Goal: Task Accomplishment & Management: Use online tool/utility

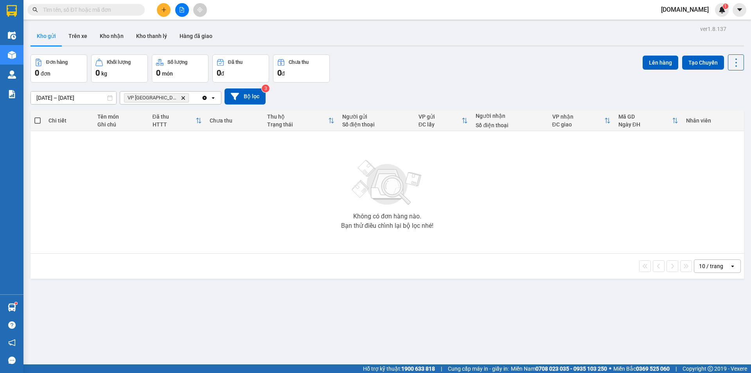
click at [181, 98] on icon "Delete" at bounding box center [183, 97] width 5 height 5
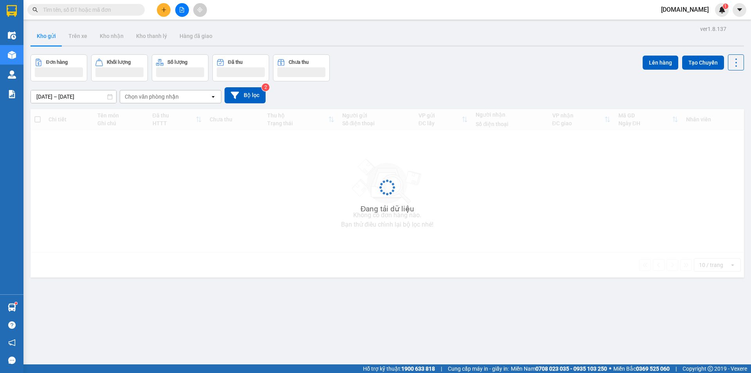
click at [162, 97] on div "Chọn văn phòng nhận" at bounding box center [152, 97] width 54 height 8
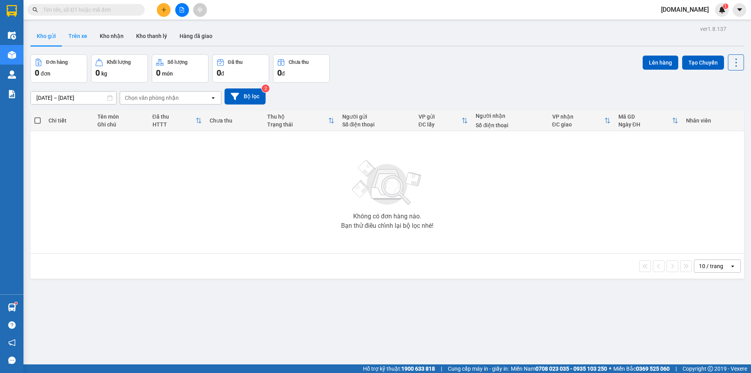
click at [84, 35] on button "Trên xe" at bounding box center [77, 36] width 31 height 19
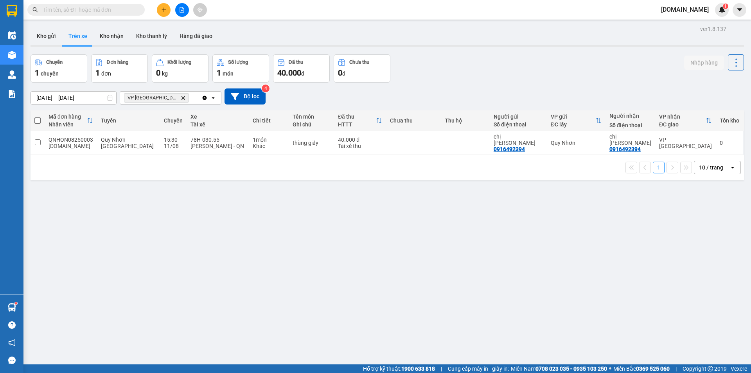
click at [182, 99] on icon "VP Tuy Hòa, close by backspace" at bounding box center [184, 98] width 4 height 4
click at [180, 97] on div "Chọn văn phòng nhận" at bounding box center [165, 98] width 90 height 13
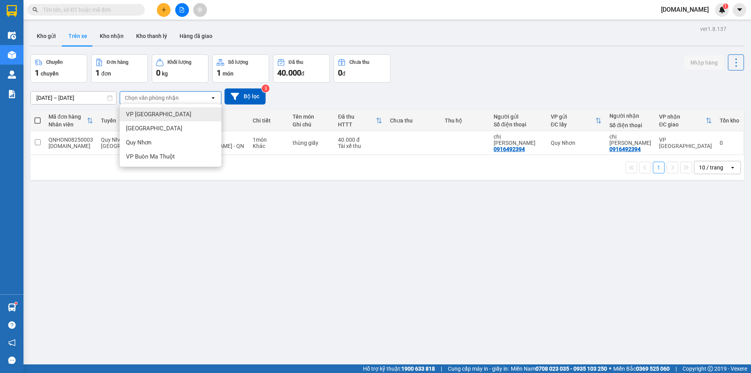
click at [180, 119] on div "VP [GEOGRAPHIC_DATA]" at bounding box center [171, 114] width 102 height 14
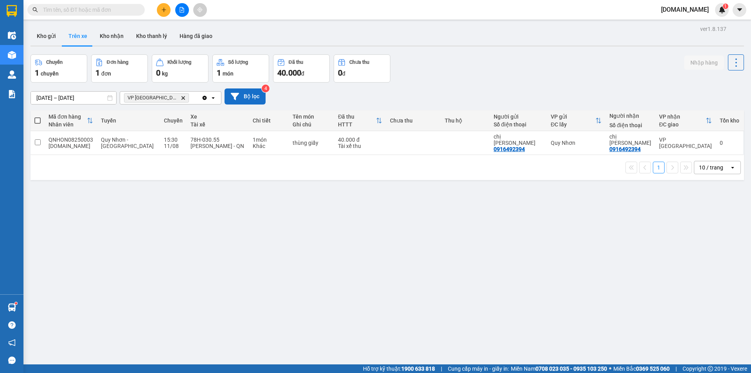
click at [252, 96] on button "Bộ lọc" at bounding box center [245, 96] width 41 height 16
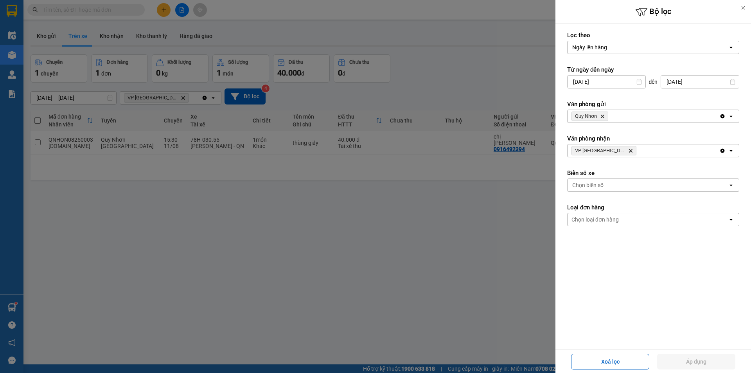
click at [604, 115] on icon "Delete" at bounding box center [602, 116] width 5 height 5
click at [610, 115] on div "Chọn văn phòng" at bounding box center [592, 116] width 40 height 8
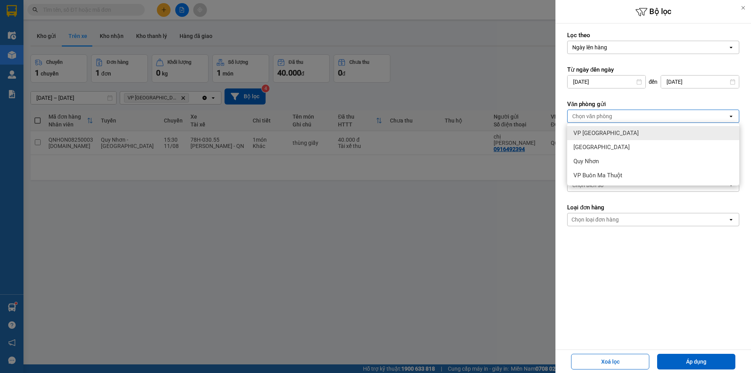
click at [600, 135] on span "VP [GEOGRAPHIC_DATA]" at bounding box center [606, 133] width 65 height 8
click at [632, 102] on label "Văn phòng gửi" at bounding box center [653, 104] width 172 height 8
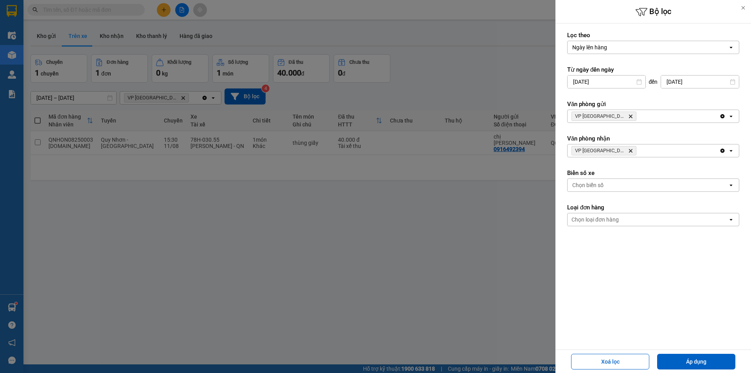
click at [607, 153] on span "VP Tuy Hòa Delete" at bounding box center [604, 150] width 65 height 9
click at [628, 149] on icon "Delete" at bounding box center [630, 150] width 5 height 5
click at [608, 149] on div "Chọn văn phòng" at bounding box center [592, 151] width 40 height 8
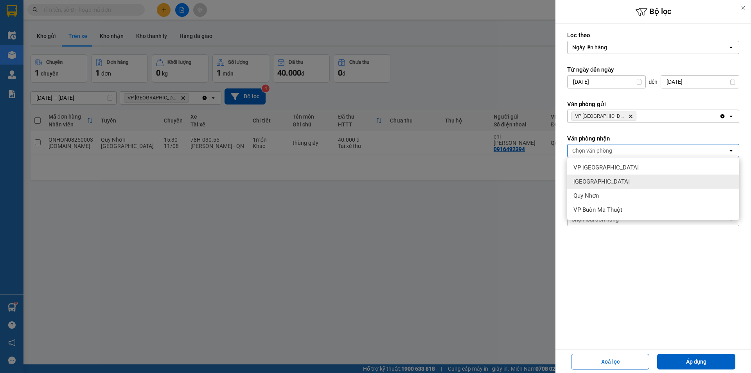
click at [594, 179] on span "[GEOGRAPHIC_DATA]" at bounding box center [602, 182] width 56 height 8
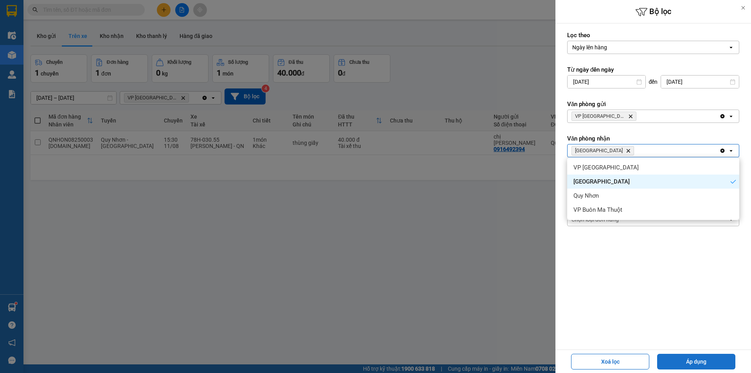
click at [675, 356] on button "Áp dụng" at bounding box center [696, 362] width 78 height 16
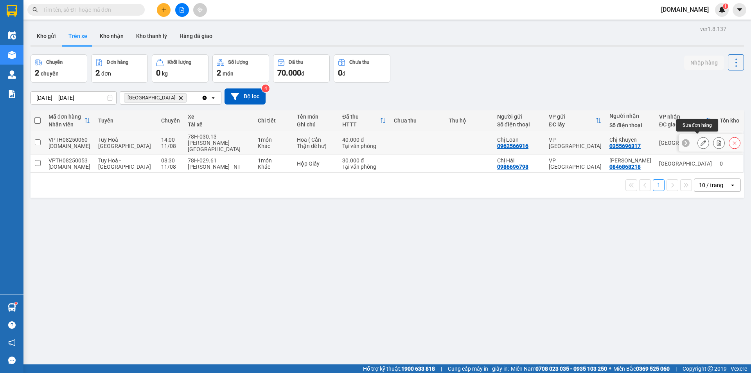
click at [701, 140] on icon at bounding box center [703, 142] width 5 height 5
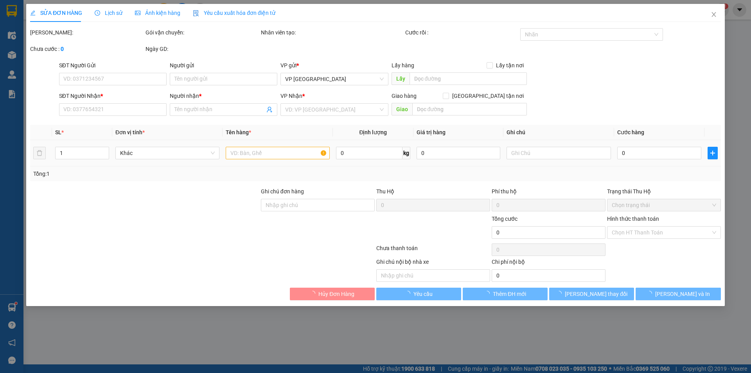
type input "0962566916"
type input "Chị Loan"
type input "0355696317"
type input "Chị Khuyen"
type input "40.000"
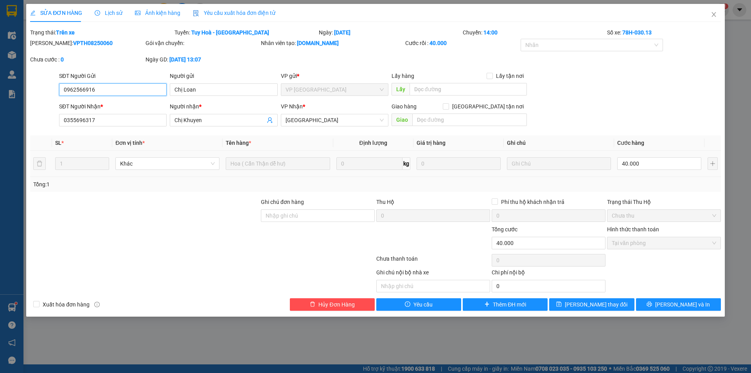
click at [714, 242] on span "Tại văn phòng" at bounding box center [664, 243] width 104 height 12
click at [654, 242] on span "Tại văn phòng" at bounding box center [664, 243] width 104 height 12
click at [578, 242] on input "40.000" at bounding box center [549, 243] width 114 height 13
click at [446, 286] on input "text" at bounding box center [433, 286] width 114 height 13
click at [717, 242] on div "Tại văn phòng" at bounding box center [664, 243] width 114 height 13
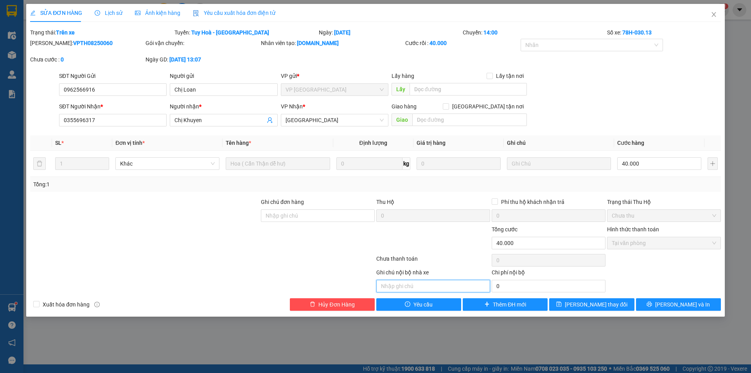
drag, startPoint x: 717, startPoint y: 242, endPoint x: 708, endPoint y: 245, distance: 9.8
click at [716, 242] on div "Tại văn phòng" at bounding box center [664, 243] width 114 height 13
drag, startPoint x: 708, startPoint y: 245, endPoint x: 674, endPoint y: 245, distance: 34.0
click at [699, 245] on span "Tại văn phòng" at bounding box center [664, 243] width 104 height 12
drag, startPoint x: 674, startPoint y: 245, endPoint x: 665, endPoint y: 238, distance: 11.4
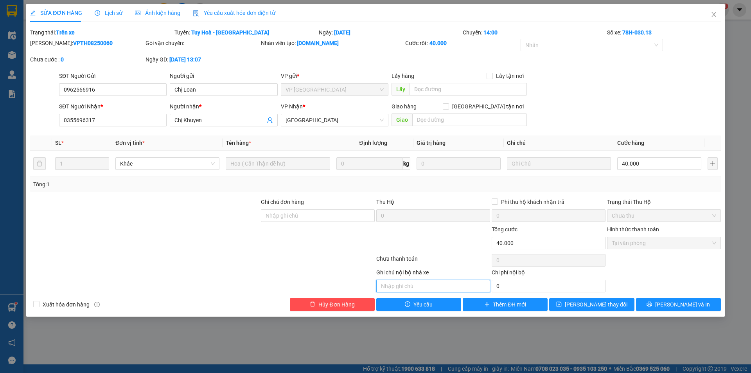
click at [670, 245] on span "Tại văn phòng" at bounding box center [664, 243] width 104 height 12
click at [716, 12] on icon "close" at bounding box center [714, 14] width 6 height 6
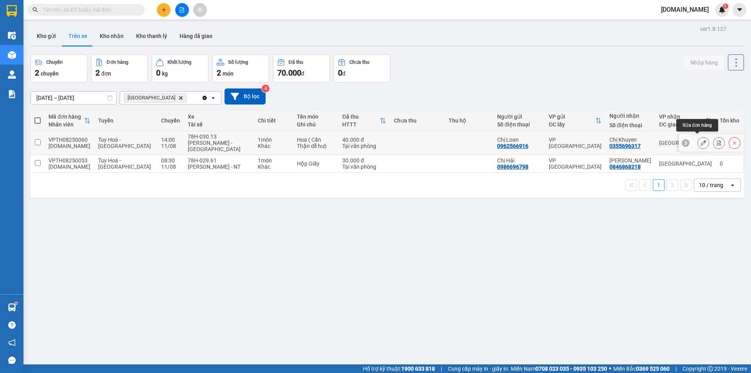
click at [701, 140] on icon at bounding box center [703, 142] width 5 height 5
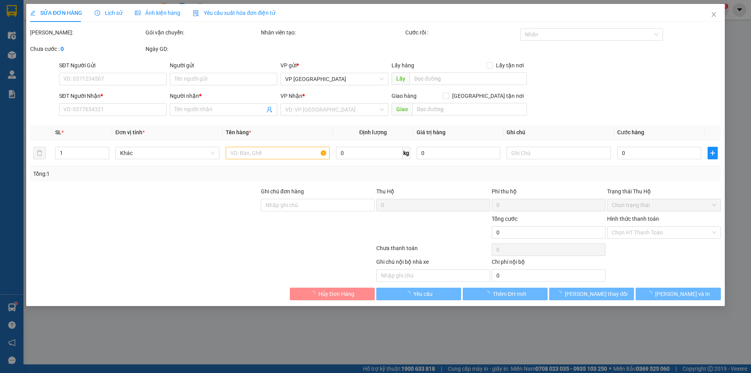
type input "0962566916"
type input "Chị Loan"
type input "0355696317"
type input "Chị Khuyen"
type input "40.000"
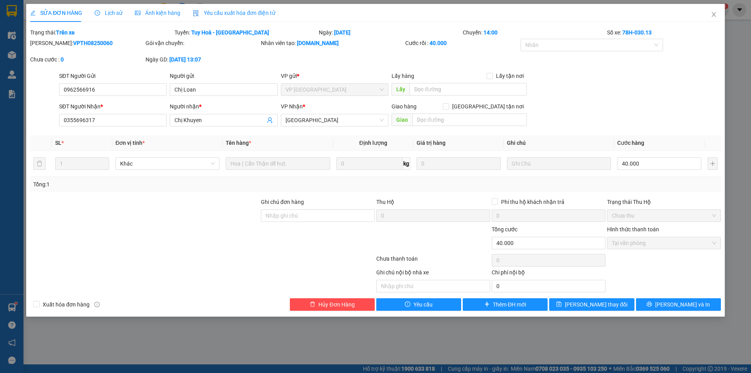
drag, startPoint x: 635, startPoint y: 233, endPoint x: 625, endPoint y: 234, distance: 9.8
click at [634, 233] on div "Hình thức thanh toán" at bounding box center [664, 231] width 114 height 12
drag, startPoint x: 93, startPoint y: 90, endPoint x: 45, endPoint y: 93, distance: 47.5
click at [45, 93] on div "SĐT Người Gửi 0962566916 0962566916 Người gửi Chị Loan VP gửi * VP [GEOGRAPHIC_…" at bounding box center [375, 85] width 692 height 27
click at [224, 254] on div at bounding box center [202, 260] width 346 height 16
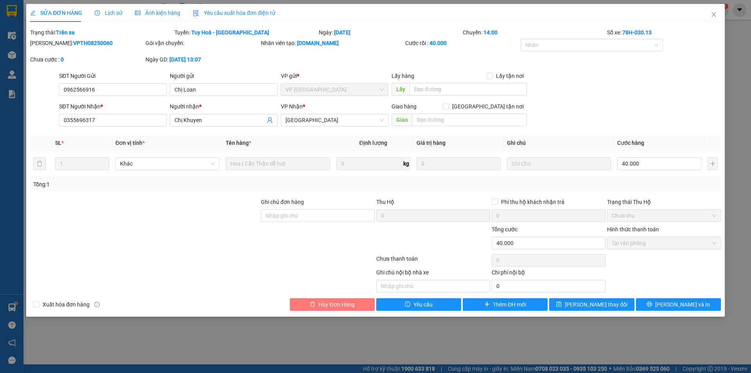
click at [320, 301] on span "Hủy Đơn Hàng" at bounding box center [336, 304] width 36 height 9
click at [715, 11] on span "Close" at bounding box center [714, 15] width 22 height 22
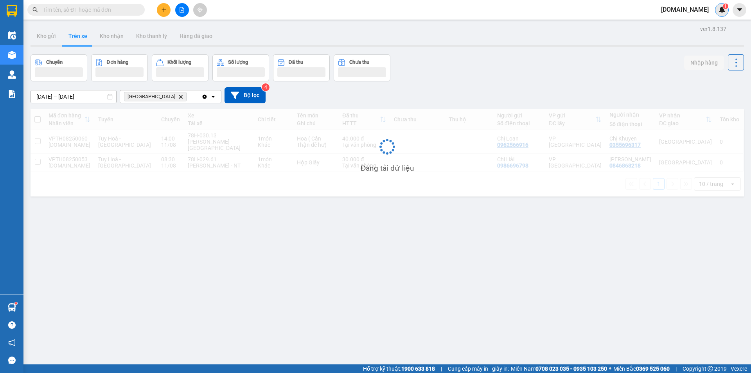
click at [715, 11] on div "1" at bounding box center [722, 10] width 14 height 14
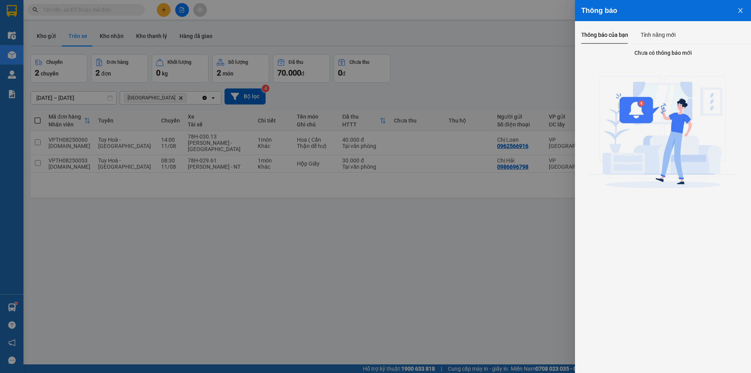
click at [739, 9] on icon "close" at bounding box center [740, 10] width 6 height 6
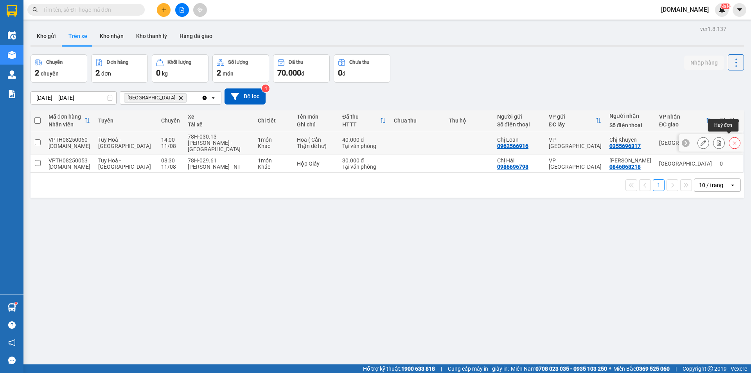
click at [729, 140] on button at bounding box center [734, 143] width 11 height 14
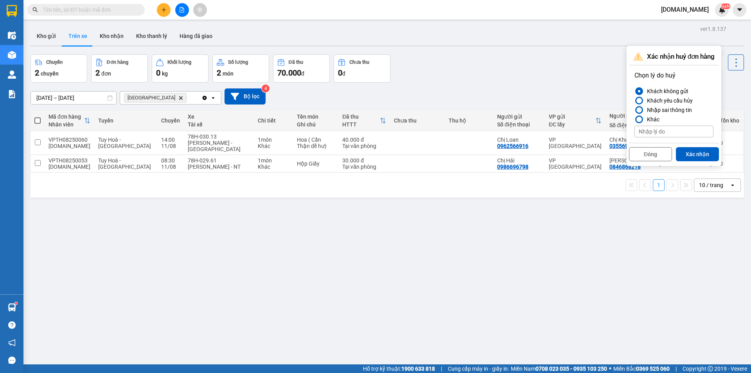
click at [642, 110] on div at bounding box center [639, 110] width 8 height 8
click at [635, 110] on input "Nhập sai thông tin" at bounding box center [635, 110] width 0 height 0
click at [689, 153] on button "Xác nhận" at bounding box center [697, 154] width 43 height 14
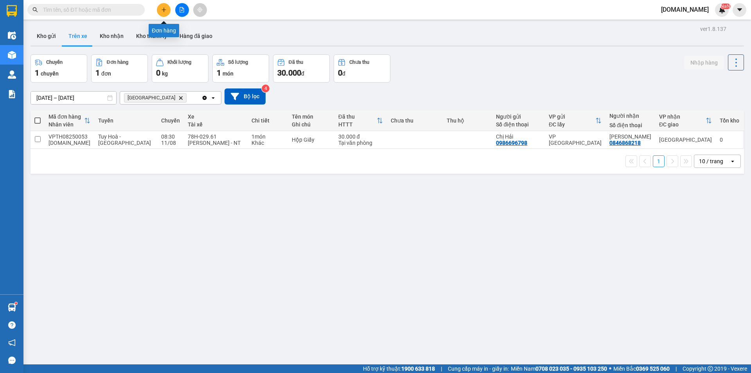
click at [162, 13] on button at bounding box center [164, 10] width 14 height 14
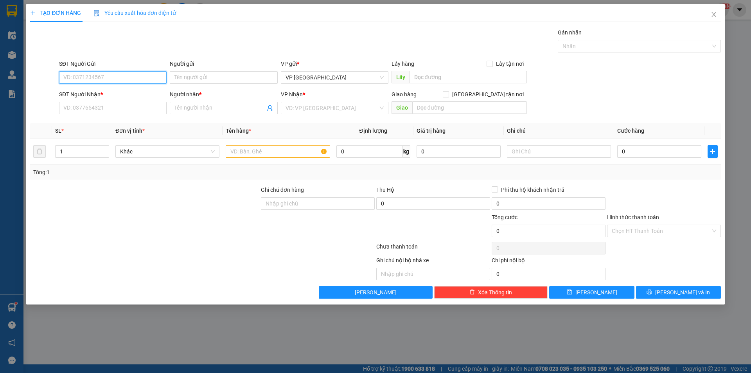
click at [107, 78] on input "SĐT Người Gửi" at bounding box center [113, 77] width 108 height 13
type input "0962566916"
click at [137, 92] on div "0962566916 - chị loạn" at bounding box center [113, 93] width 98 height 9
type input "chị loạn"
type input "0329968799"
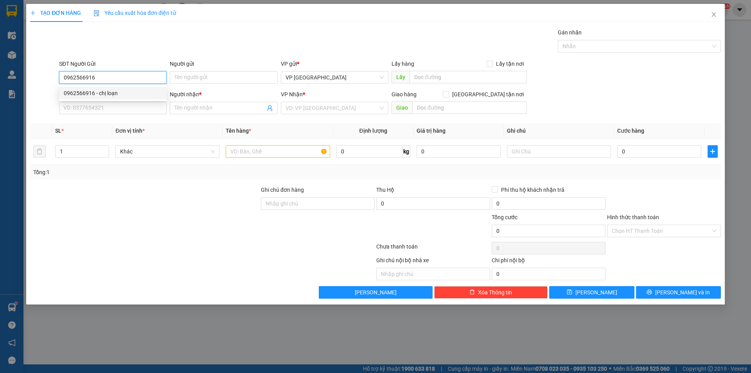
type input "khách"
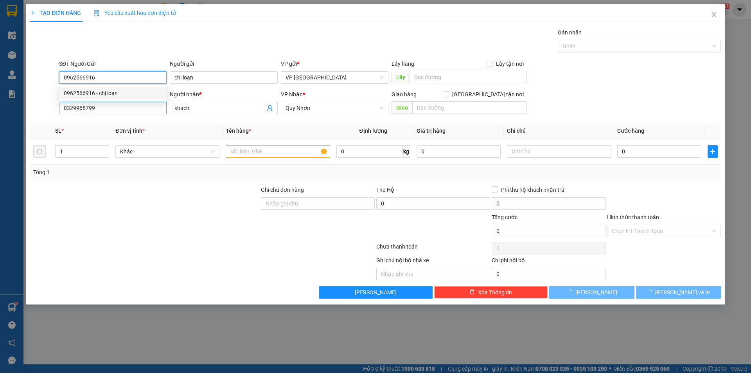
type input "40.000"
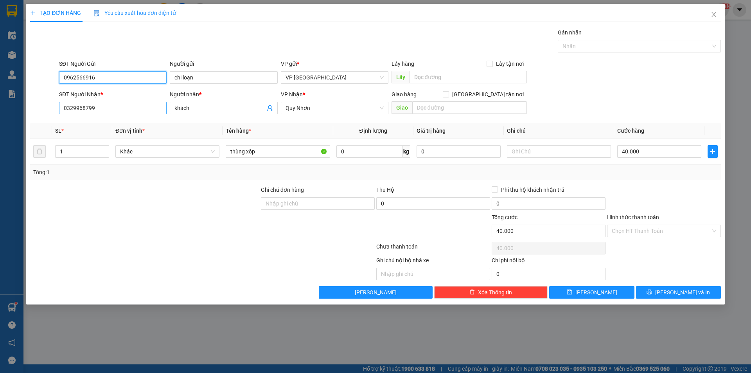
type input "0962566916"
click at [130, 108] on input "0329968799" at bounding box center [113, 108] width 108 height 13
drag, startPoint x: 130, startPoint y: 108, endPoint x: 75, endPoint y: 115, distance: 56.0
click at [75, 115] on div "SĐT Người Nhận * 0329968799" at bounding box center [113, 103] width 108 height 27
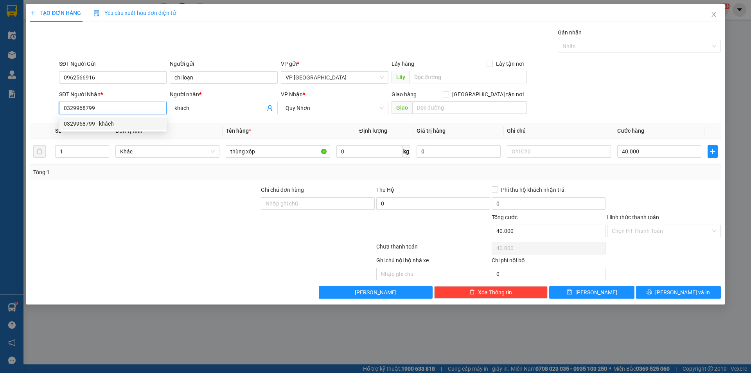
click at [97, 111] on input "0329968799" at bounding box center [113, 108] width 108 height 13
click at [199, 80] on input "chị loạn" at bounding box center [224, 77] width 108 height 13
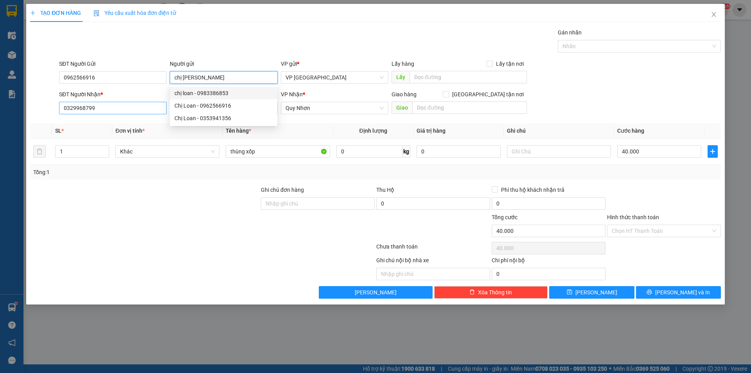
type input "chị [PERSON_NAME]"
click at [102, 106] on input "0329968799" at bounding box center [113, 108] width 108 height 13
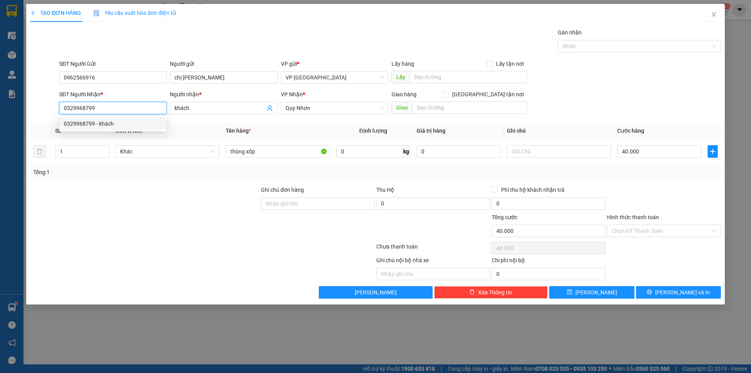
drag, startPoint x: 102, startPoint y: 106, endPoint x: 34, endPoint y: 119, distance: 69.7
click at [34, 119] on div "Transit Pickup Surcharge Ids Transit Deliver Surcharge Ids Transit Deliver Surc…" at bounding box center [375, 163] width 691 height 270
type input "0355696317"
click at [214, 109] on input "khách" at bounding box center [219, 108] width 90 height 9
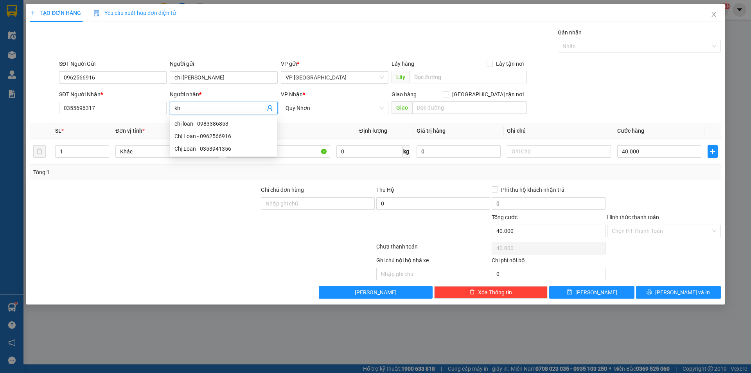
type input "k"
type input "Chị Khuyen"
click at [350, 101] on div "VP Nhận *" at bounding box center [335, 96] width 108 height 12
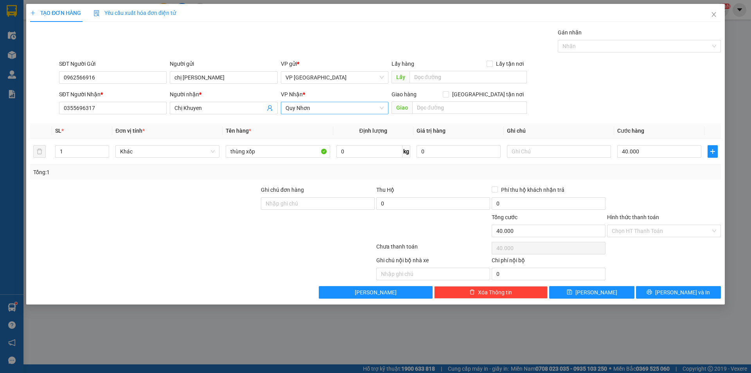
click at [350, 107] on span "Quy Nhơn" at bounding box center [335, 108] width 98 height 12
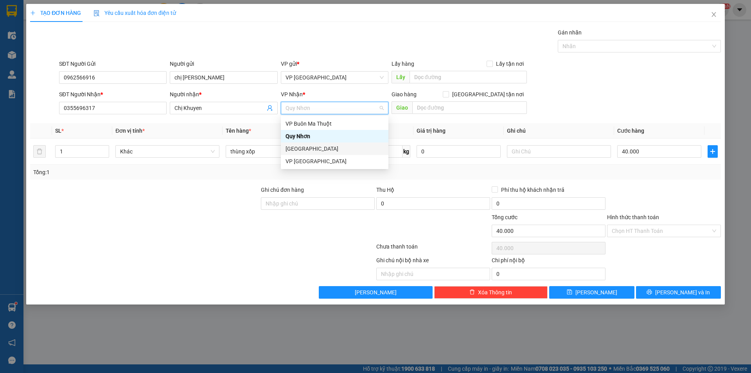
click at [328, 148] on div "[GEOGRAPHIC_DATA]" at bounding box center [335, 148] width 98 height 9
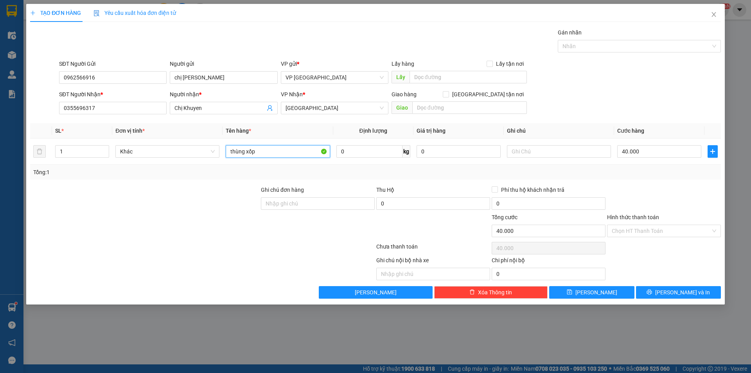
drag, startPoint x: 264, startPoint y: 153, endPoint x: 178, endPoint y: 169, distance: 87.6
click at [178, 169] on div "SL * Đơn vị tính * Tên hàng * Định lượng Giá trị hàng Ghi chú Cước hàng 1 Khác …" at bounding box center [375, 151] width 691 height 56
type input "Hoa"
click at [566, 156] on input "text" at bounding box center [559, 151] width 104 height 13
click at [645, 151] on input "40.000" at bounding box center [659, 151] width 84 height 13
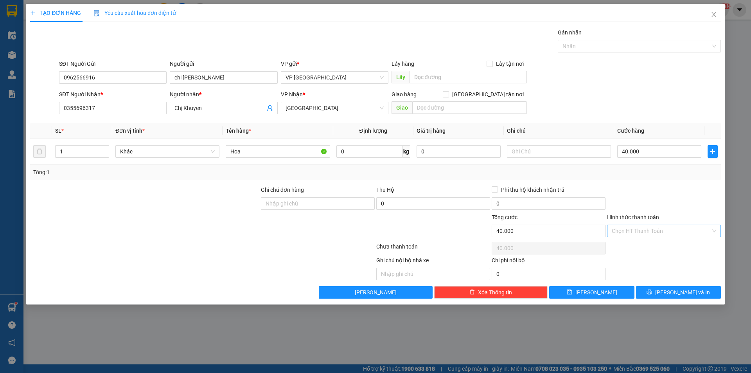
drag, startPoint x: 656, startPoint y: 201, endPoint x: 655, endPoint y: 236, distance: 35.2
click at [656, 209] on div at bounding box center [663, 198] width 115 height 27
click at [657, 232] on input "Hình thức thanh toán" at bounding box center [661, 231] width 99 height 12
click at [661, 206] on div at bounding box center [663, 198] width 115 height 27
click at [657, 232] on input "Hình thức thanh toán" at bounding box center [661, 231] width 99 height 12
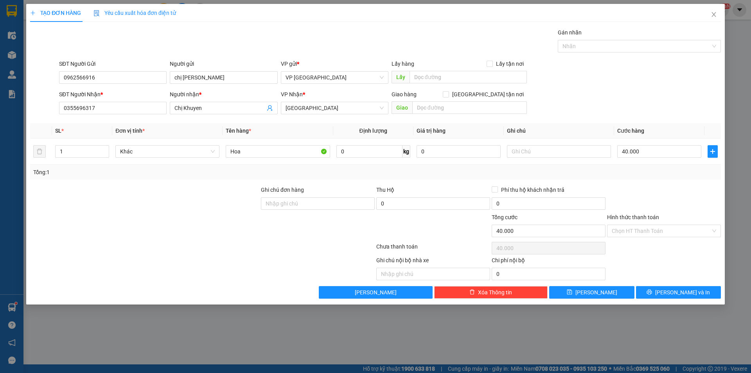
click at [665, 208] on div at bounding box center [663, 198] width 115 height 27
click at [590, 289] on button "[PERSON_NAME]" at bounding box center [591, 292] width 85 height 13
type input "0"
click at [718, 10] on span "Close" at bounding box center [714, 15] width 22 height 22
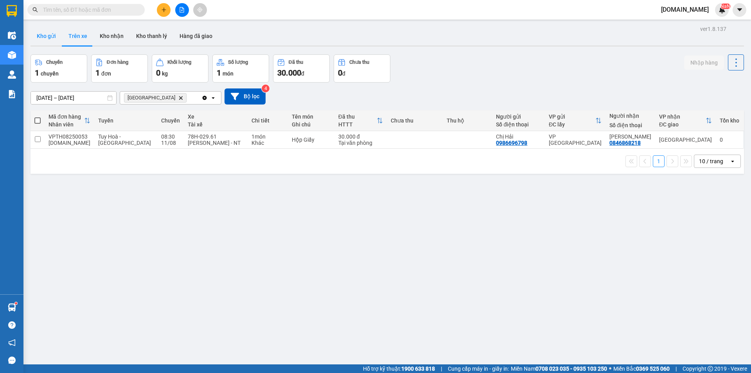
click at [50, 35] on button "Kho gửi" at bounding box center [47, 36] width 32 height 19
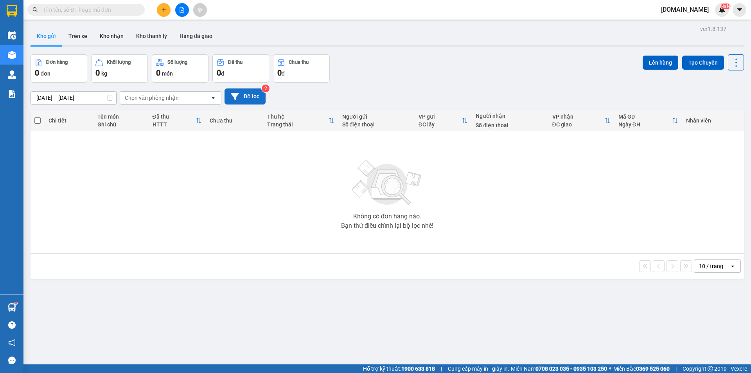
click at [251, 95] on button "Bộ lọc" at bounding box center [245, 96] width 41 height 16
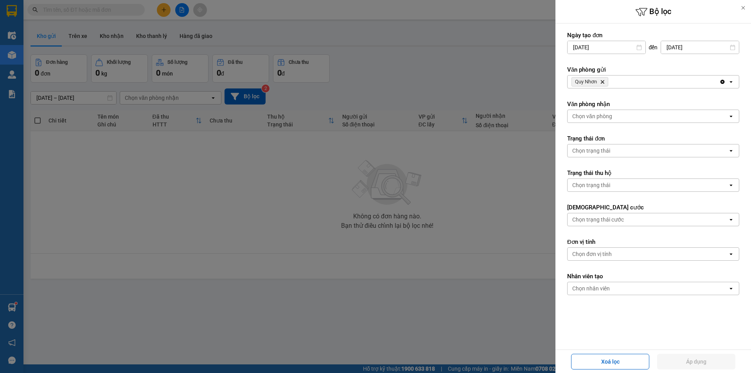
click at [584, 117] on div "Chọn văn phòng" at bounding box center [592, 116] width 40 height 8
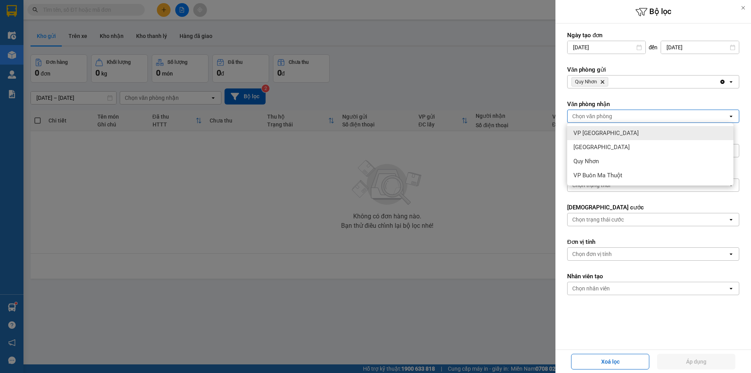
click at [608, 136] on div "VP [GEOGRAPHIC_DATA]" at bounding box center [650, 133] width 166 height 14
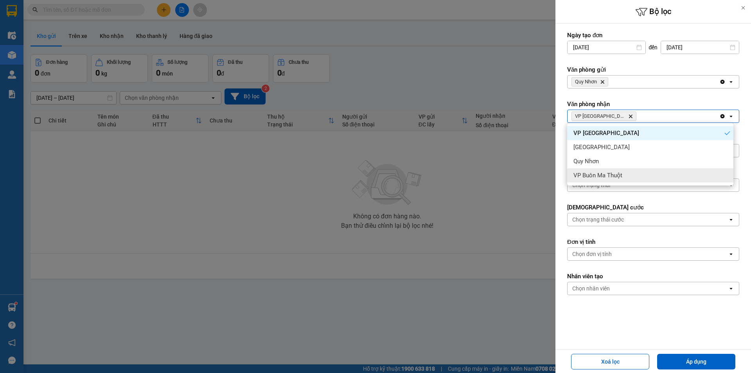
drag, startPoint x: 488, startPoint y: 204, endPoint x: 570, endPoint y: 175, distance: 87.6
click at [511, 196] on div at bounding box center [375, 186] width 751 height 373
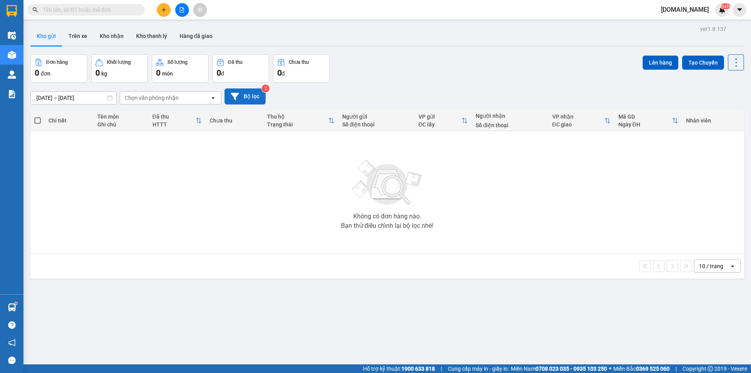
click at [247, 99] on button "Bộ lọc" at bounding box center [245, 96] width 41 height 16
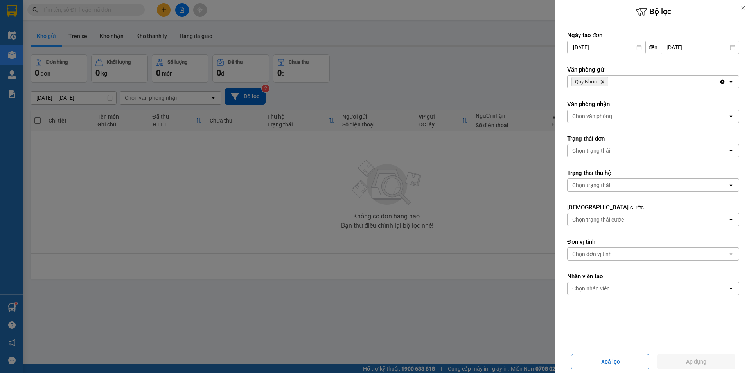
click at [606, 113] on div "Chọn văn phòng" at bounding box center [592, 116] width 40 height 8
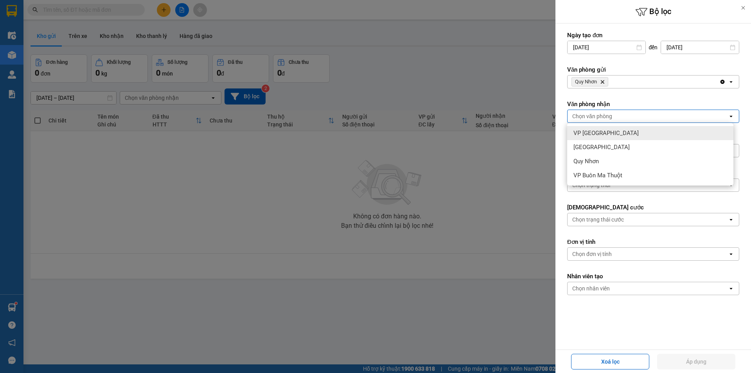
click at [601, 135] on span "VP [GEOGRAPHIC_DATA]" at bounding box center [606, 133] width 65 height 8
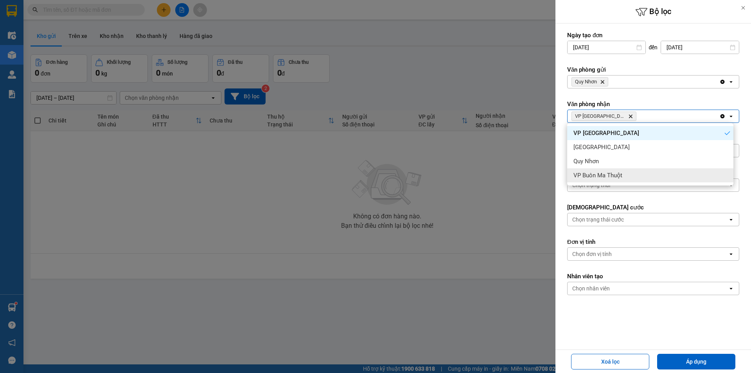
click at [651, 194] on form "Ngày tạo đơn [DATE] Press the down arrow key to interact with the calendar and …" at bounding box center [653, 186] width 172 height 311
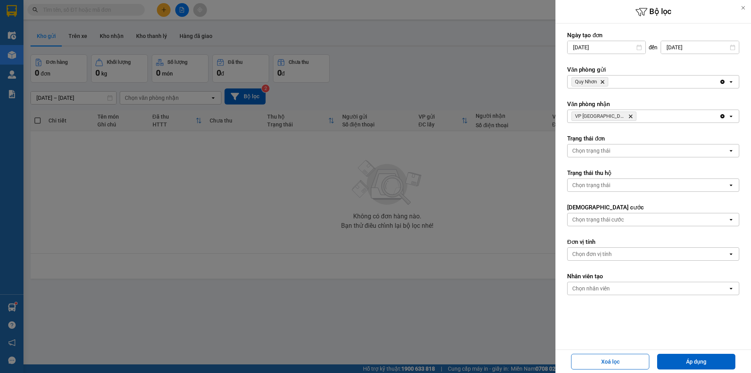
click at [602, 81] on icon "Quy Nhơn, close by backspace" at bounding box center [603, 82] width 4 height 4
drag, startPoint x: 606, startPoint y: 80, endPoint x: 596, endPoint y: 86, distance: 11.6
click at [606, 79] on div "Chọn văn phòng" at bounding box center [592, 82] width 40 height 8
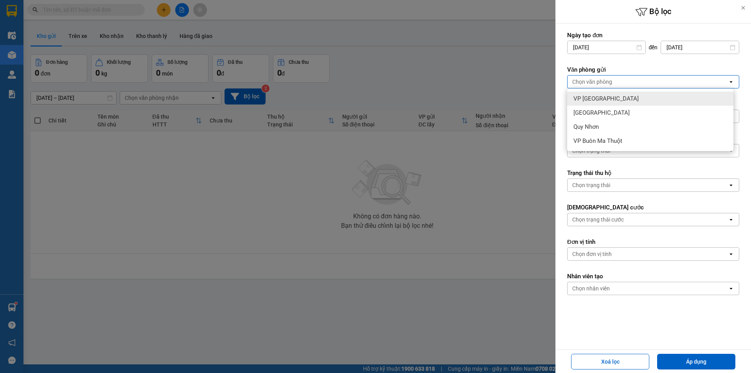
click at [597, 94] on div "VP [GEOGRAPHIC_DATA]" at bounding box center [650, 99] width 166 height 14
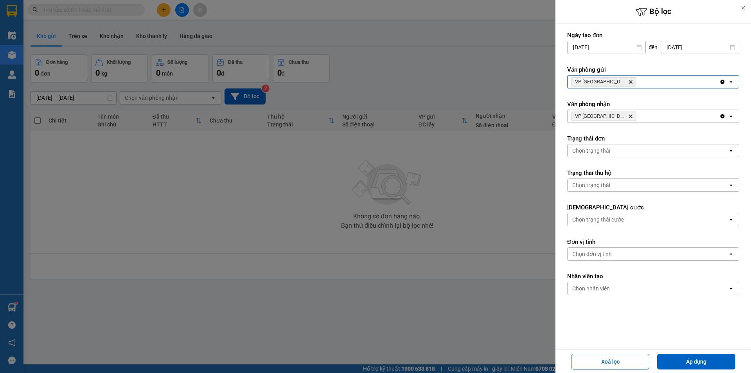
click at [629, 117] on icon "VP Tuy Hòa, close by backspace" at bounding box center [631, 117] width 4 height 4
click at [608, 117] on div "Chọn văn phòng" at bounding box center [592, 116] width 40 height 8
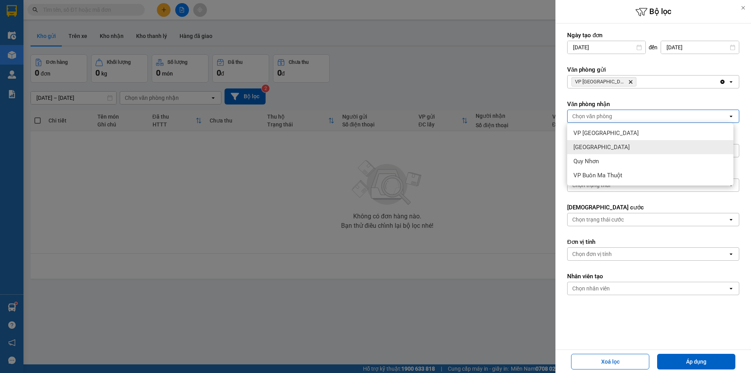
click at [601, 145] on div "[GEOGRAPHIC_DATA]" at bounding box center [650, 147] width 166 height 14
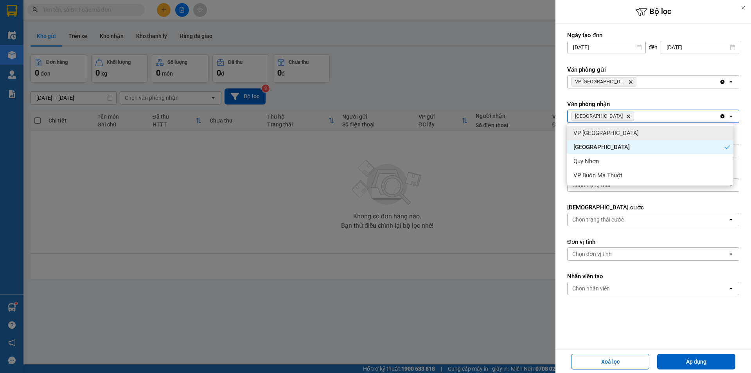
drag, startPoint x: 512, startPoint y: 102, endPoint x: 545, endPoint y: 121, distance: 37.8
click at [520, 104] on div at bounding box center [375, 186] width 751 height 373
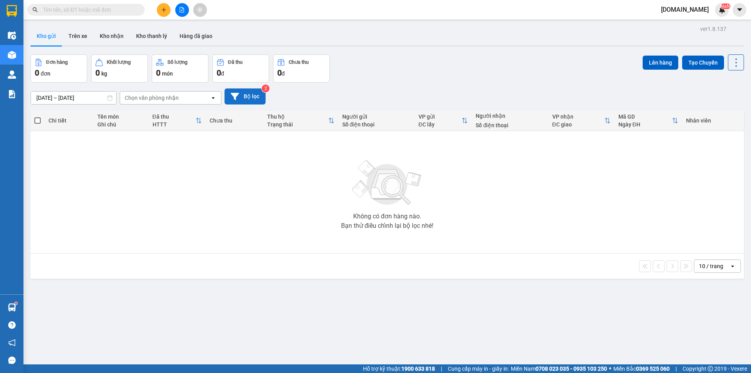
click at [249, 95] on button "Bộ lọc" at bounding box center [245, 96] width 41 height 16
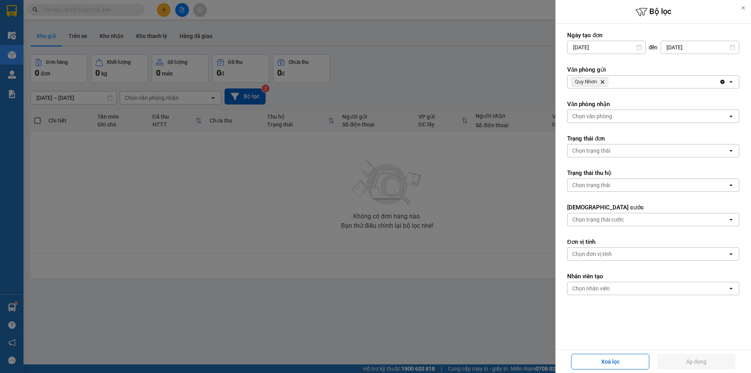
click at [604, 81] on icon "Delete" at bounding box center [602, 81] width 5 height 5
click at [606, 84] on div "Chọn văn phòng" at bounding box center [592, 82] width 40 height 8
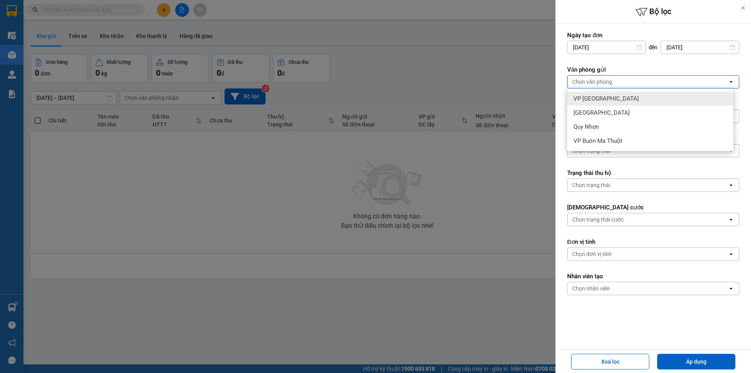
click at [596, 102] on div "VP [GEOGRAPHIC_DATA]" at bounding box center [650, 99] width 166 height 14
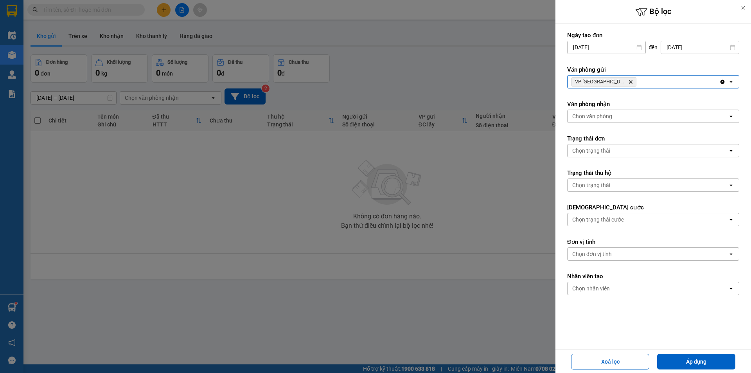
click at [616, 119] on div "Chọn văn phòng" at bounding box center [648, 116] width 160 height 13
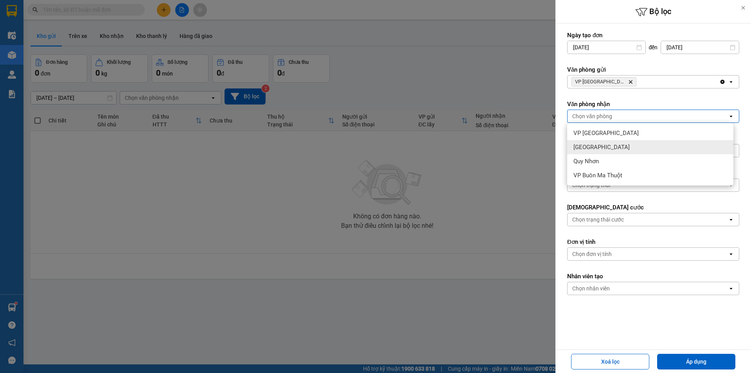
click at [599, 146] on span "[GEOGRAPHIC_DATA]" at bounding box center [602, 147] width 56 height 8
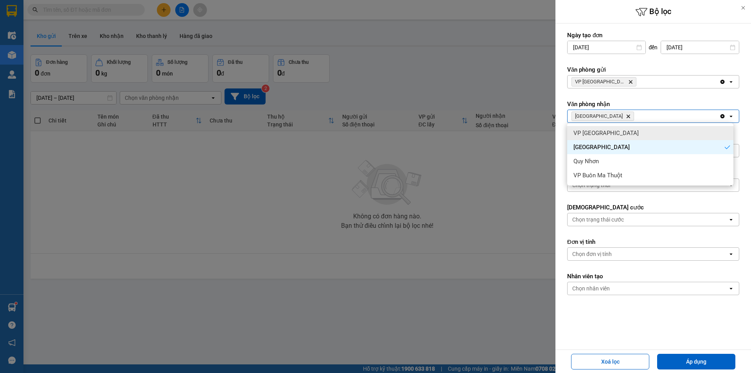
click at [678, 95] on form "Ngày tạo đơn [DATE] Press the down arrow key to interact with the calendar and …" at bounding box center [653, 186] width 172 height 311
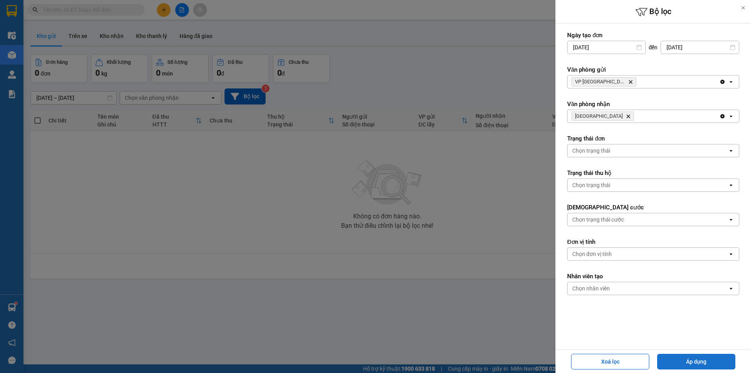
click at [704, 362] on button "Áp dụng" at bounding box center [696, 362] width 78 height 16
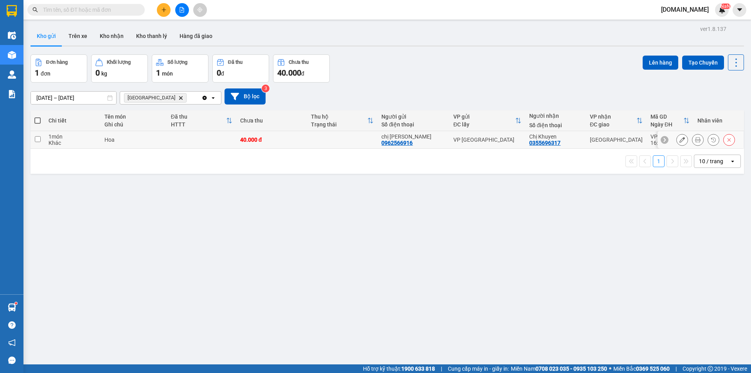
click at [37, 138] on input "checkbox" at bounding box center [38, 139] width 6 height 6
checkbox input "true"
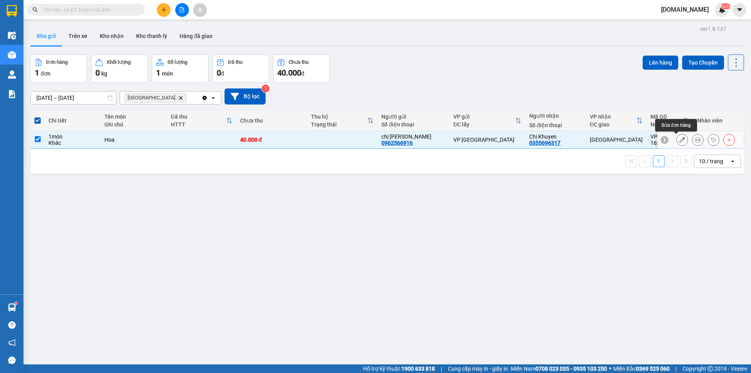
click at [680, 142] on icon at bounding box center [682, 139] width 5 height 5
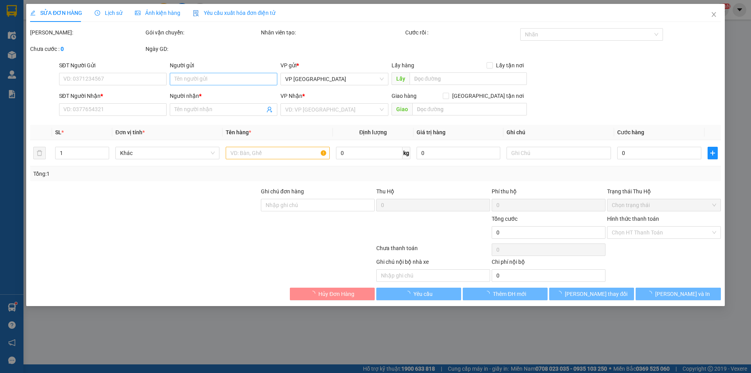
type input "0962566916"
type input "chị [PERSON_NAME]"
type input "0355696317"
type input "Chị Khuyen"
type input "40.000"
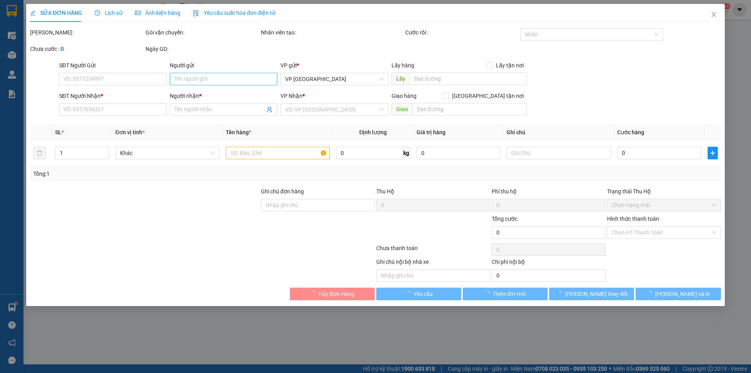
type input "40.000"
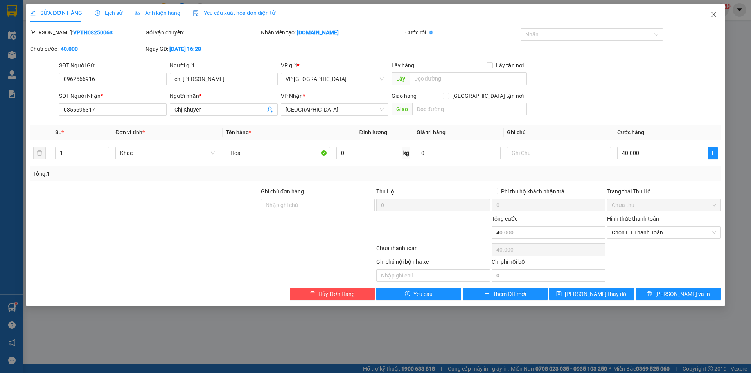
click at [711, 10] on span "Close" at bounding box center [714, 15] width 22 height 22
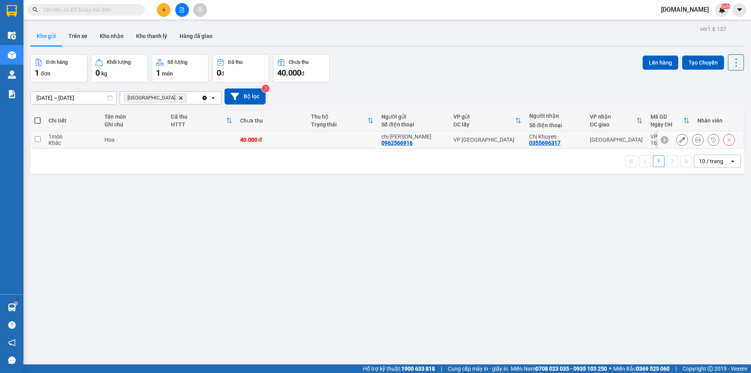
click at [500, 137] on div "VP [GEOGRAPHIC_DATA]" at bounding box center [487, 140] width 68 height 6
checkbox input "true"
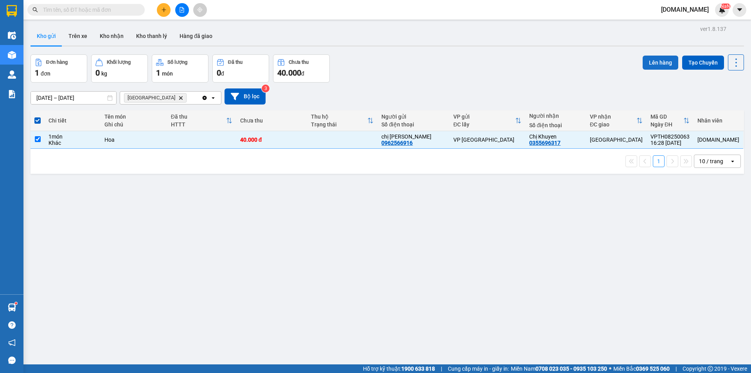
click at [654, 58] on button "Lên hàng" at bounding box center [661, 63] width 36 height 14
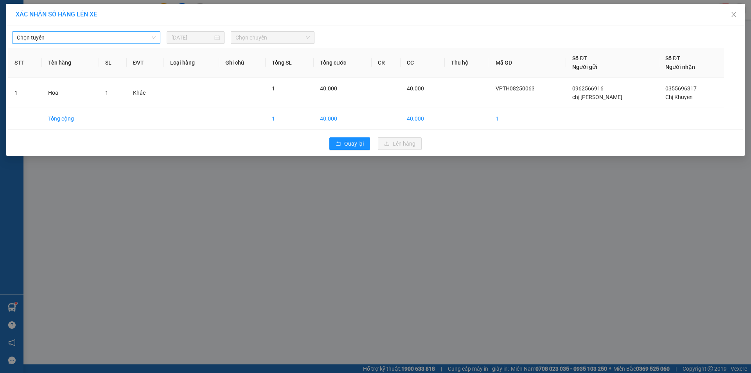
click at [52, 36] on span "Chọn tuyến" at bounding box center [86, 38] width 139 height 12
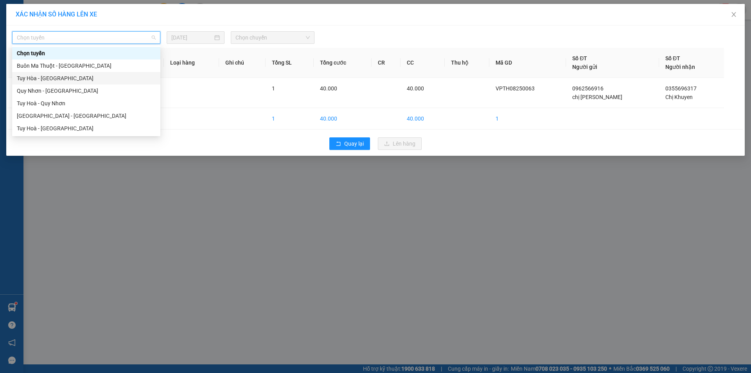
click at [59, 77] on div "Tuy Hòa - [GEOGRAPHIC_DATA]" at bounding box center [86, 78] width 139 height 9
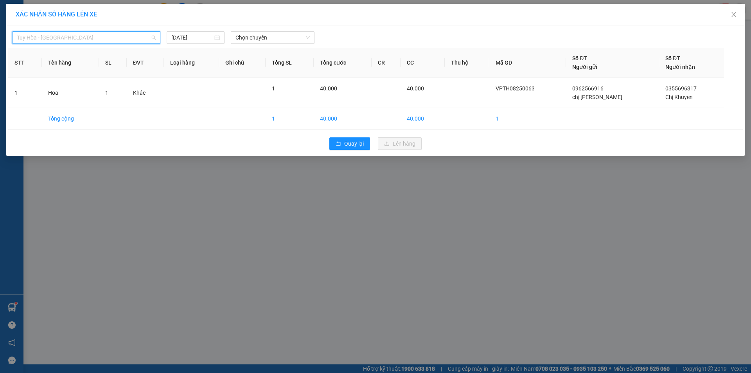
click at [85, 38] on span "Tuy Hòa - [GEOGRAPHIC_DATA]" at bounding box center [86, 38] width 139 height 12
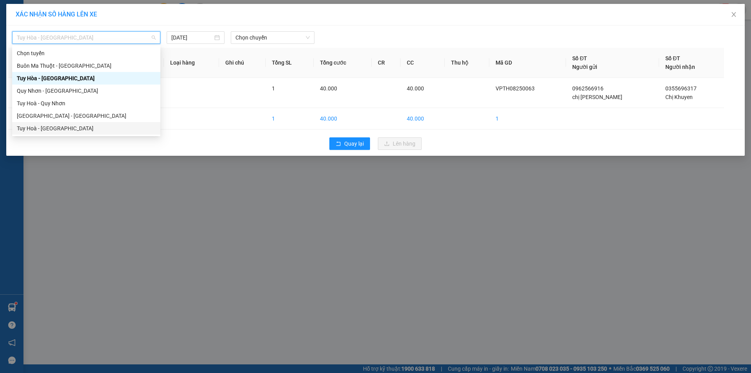
click at [67, 127] on div "Tuy Hoà - [GEOGRAPHIC_DATA]" at bounding box center [86, 128] width 139 height 9
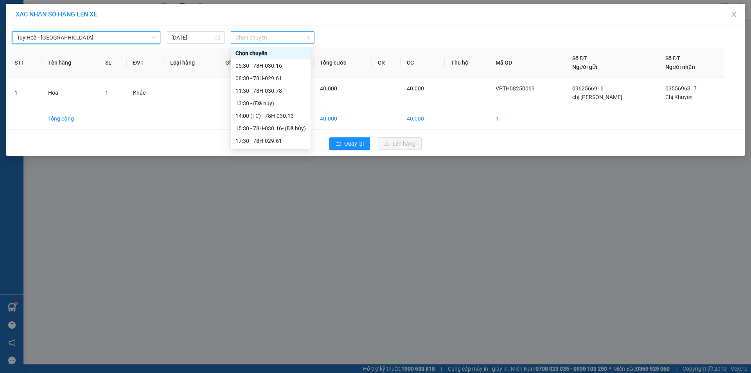
click at [267, 38] on span "Chọn chuyến" at bounding box center [273, 38] width 74 height 12
click at [248, 126] on div "15:30 - 78H-030.16 - (Đã hủy)" at bounding box center [271, 128] width 70 height 9
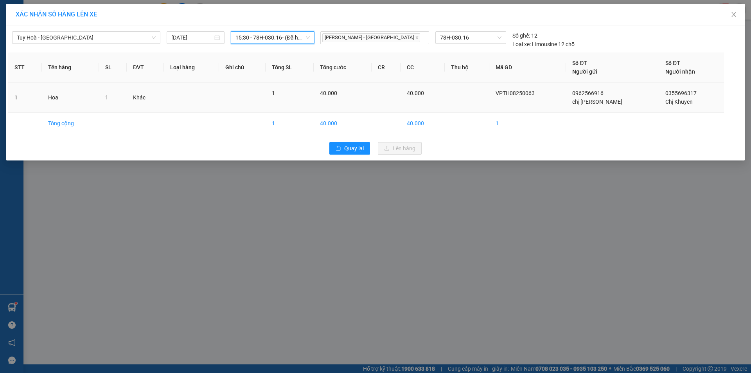
click at [196, 93] on td at bounding box center [191, 98] width 55 height 30
click at [489, 97] on td at bounding box center [467, 98] width 45 height 30
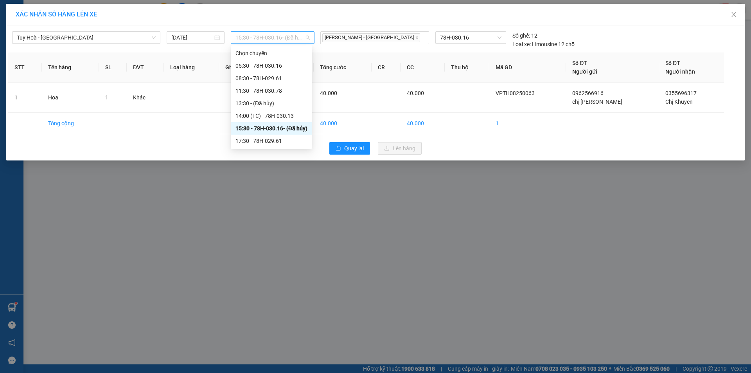
click at [307, 37] on span "15:30 - 78H-030.16 - (Đã hủy)" at bounding box center [273, 38] width 74 height 12
click at [561, 22] on div "XÁC NHẬN SỐ HÀNG LÊN XE" at bounding box center [375, 15] width 739 height 22
click at [306, 37] on span "15:30 - 78H-030.16 - (Đã hủy)" at bounding box center [273, 38] width 74 height 12
click at [260, 111] on div "14:00 (TC) - 78H-030.13" at bounding box center [272, 115] width 72 height 9
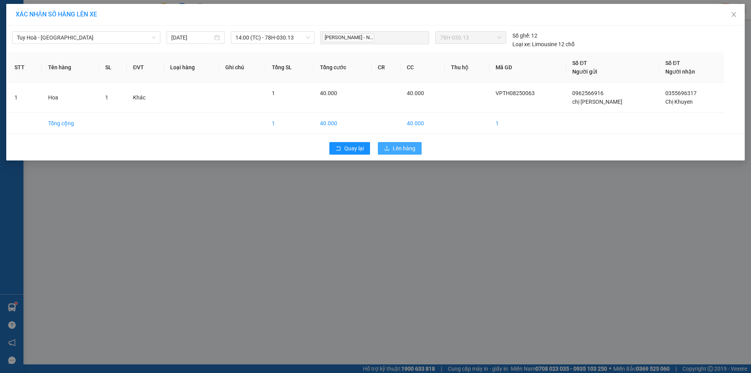
click at [396, 151] on span "Lên hàng" at bounding box center [404, 148] width 23 height 9
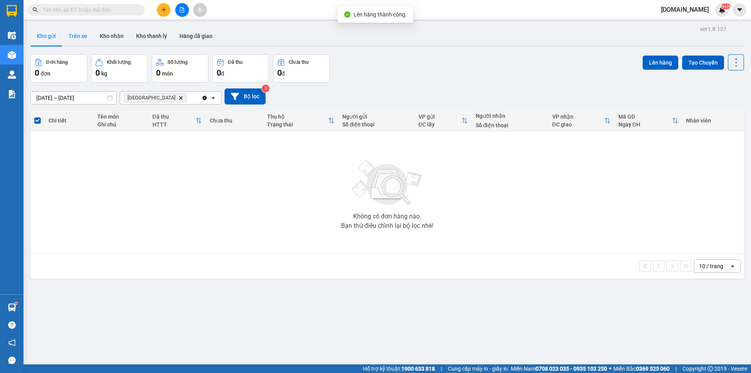
click at [91, 36] on button "Trên xe" at bounding box center [77, 36] width 31 height 19
